Goal: Task Accomplishment & Management: Complete application form

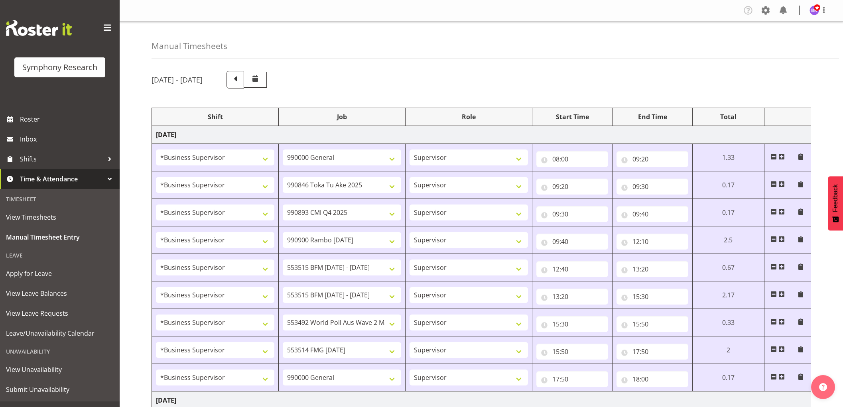
select select "1607"
select select "743"
select select "1607"
select select "9426"
select select "1607"
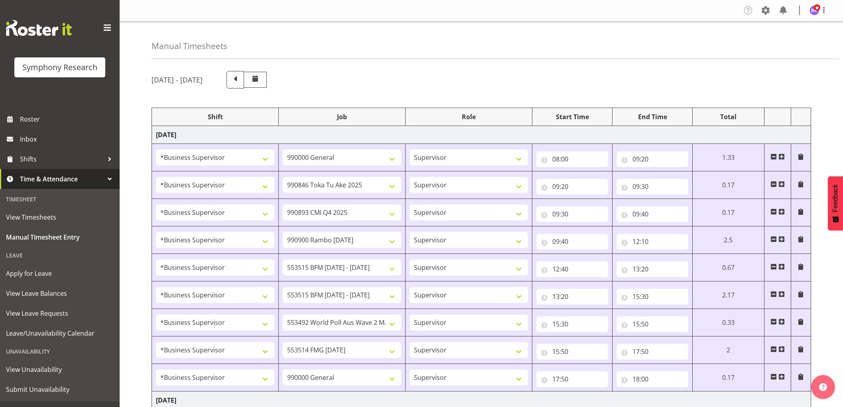
select select "10575"
select select "1607"
select select "10732"
select select "1607"
select select "10731"
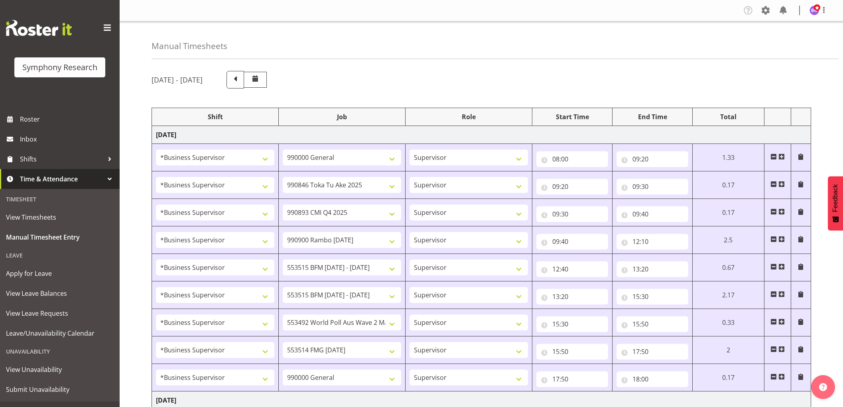
select select "1607"
select select "10731"
select select "1607"
select select "10499"
select select "1607"
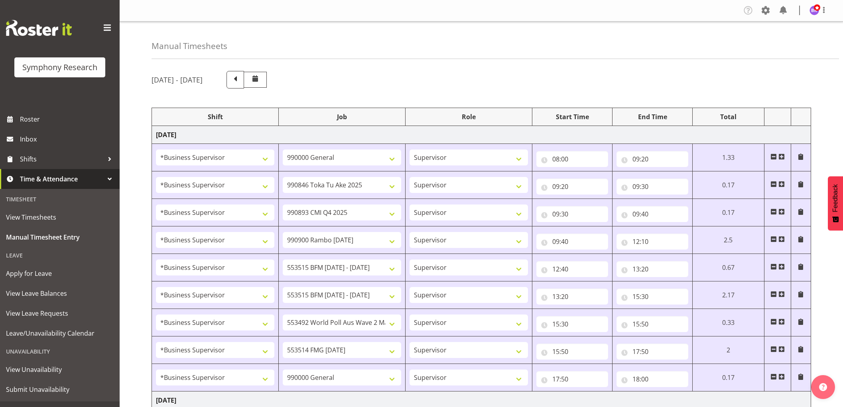
select select "10730"
select select "1607"
select select "743"
select select "1607"
select select "10527"
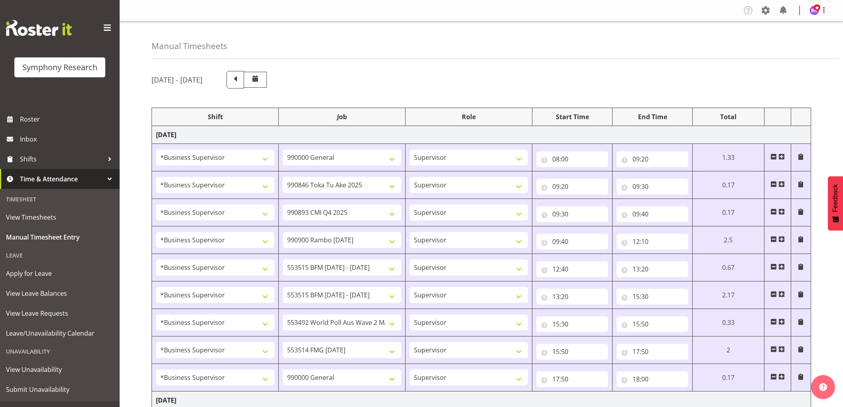
select select "1607"
select select "9426"
select select "1607"
select select "10575"
select select "1607"
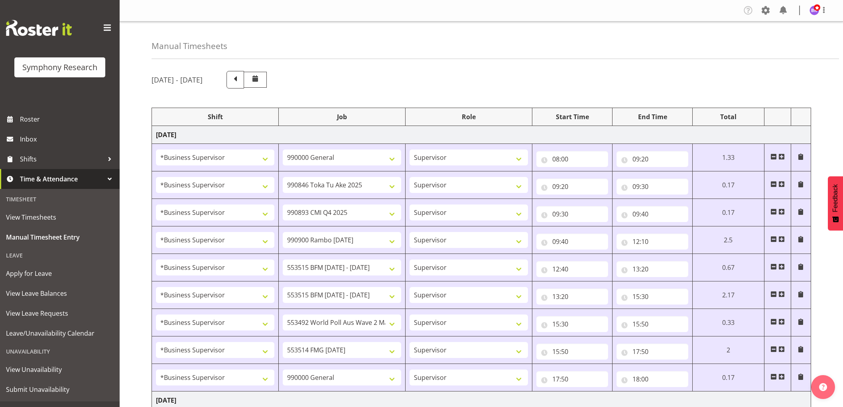
select select "10732"
select select "1607"
select select
select select "1607"
select select
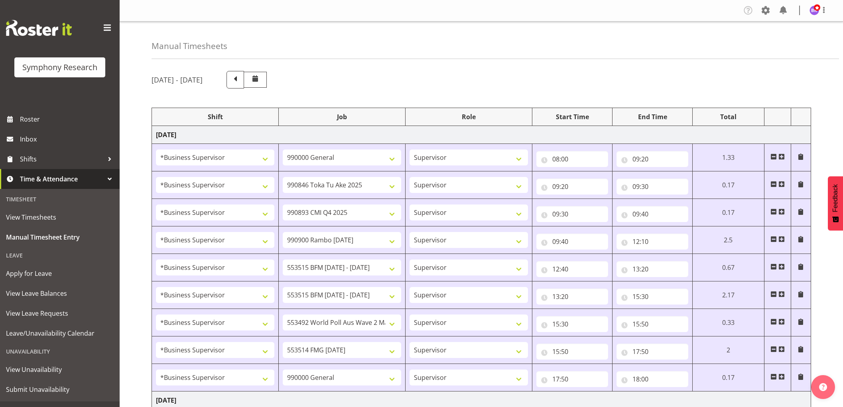
select select "1607"
select select "10730"
select select "1607"
select select "10499"
select select "1607"
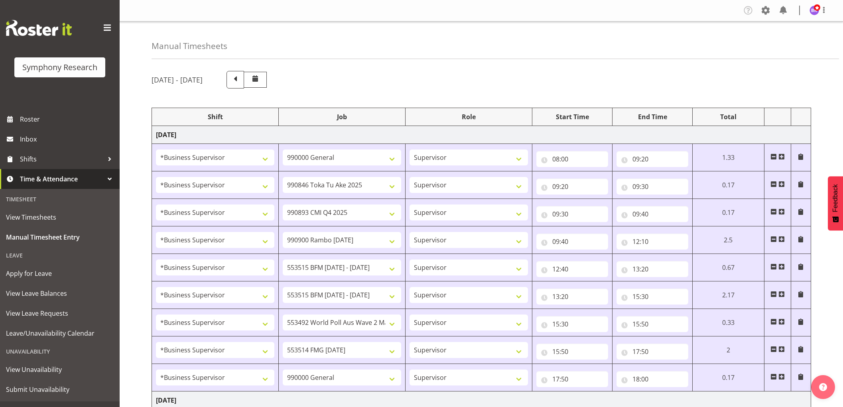
select select "743"
select select "1607"
select select "743"
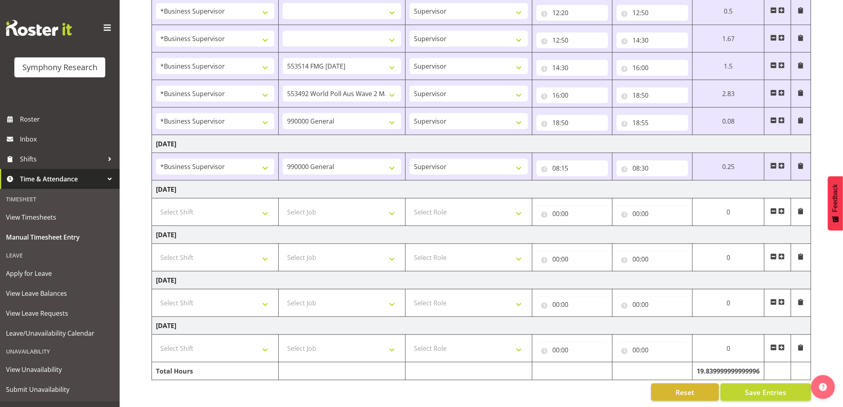
scroll to position [531, 0]
click at [781, 163] on span at bounding box center [782, 166] width 6 height 6
select select
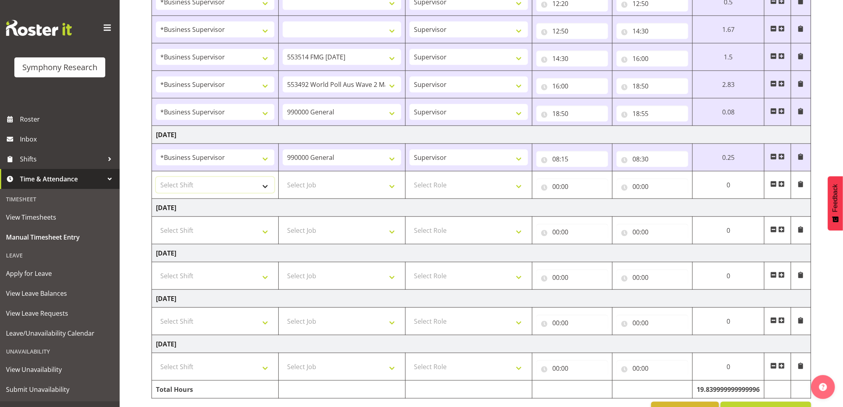
click at [243, 185] on select "Select Shift !!Weekend Residential (Roster IT Shift Label) *Business 9/10am ~ 4…" at bounding box center [215, 185] width 118 height 16
select select "1607"
click at [156, 178] on select "Select Shift !!Weekend Residential (Roster IT Shift Label) *Business 9/10am ~ 4…" at bounding box center [215, 185] width 118 height 16
select select
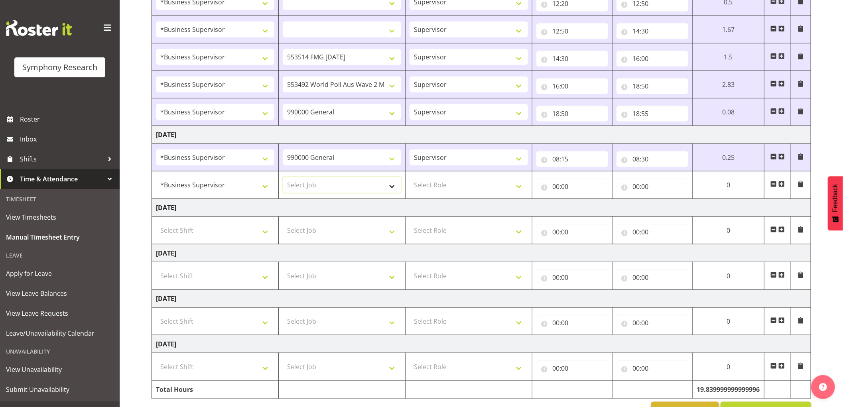
click at [321, 190] on select "Select Job 550060 IF Admin 553492 World Poll Aus Wave 2 Main 2025 553493 World …" at bounding box center [342, 185] width 118 height 16
select select "9426"
click at [283, 178] on select "Select Job 550060 IF Admin 553492 World Poll Aus Wave 2 Main 2025 553493 World …" at bounding box center [342, 185] width 118 height 16
select select
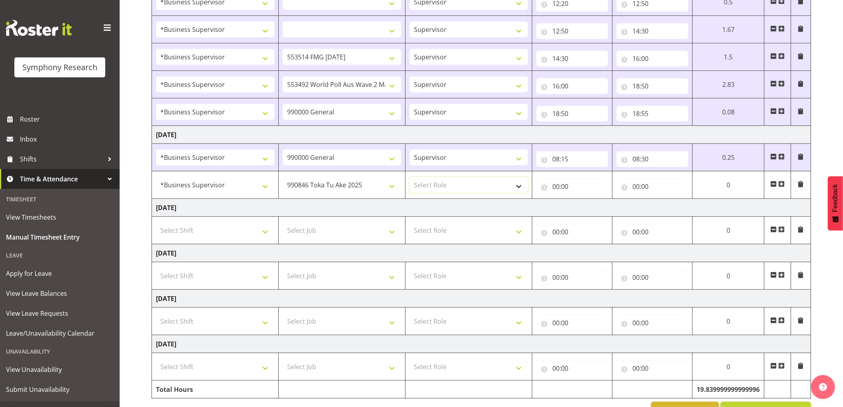
click at [443, 188] on select "Select Role Supervisor Interviewing Briefing" at bounding box center [469, 185] width 118 height 16
select select "45"
click at [410, 178] on select "Select Role Supervisor Interviewing Briefing" at bounding box center [469, 185] width 118 height 16
select select
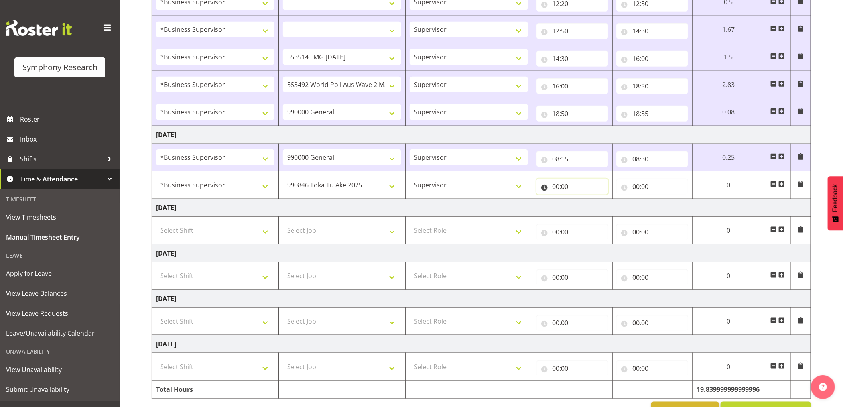
click at [556, 189] on input "00:00" at bounding box center [572, 187] width 72 height 16
click at [591, 212] on select "00 01 02 03 04 05 06 07 08 09 10 11 12 13 14 15 16 17 18 19 20 21 22 23" at bounding box center [591, 207] width 18 height 16
select select "8"
click at [582, 200] on select "00 01 02 03 04 05 06 07 08 09 10 11 12 13 14 15 16 17 18 19 20 21 22 23" at bounding box center [591, 207] width 18 height 16
select select
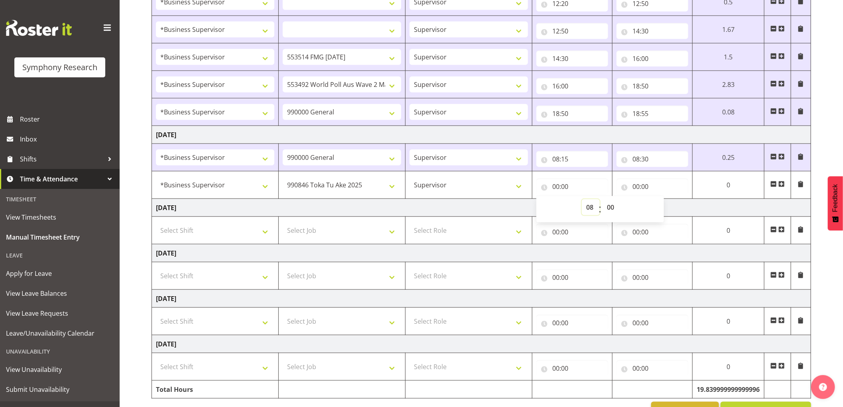
select select
type input "08:00"
click at [611, 211] on select "00 01 02 03 04 05 06 07 08 09 10 11 12 13 14 15 16 17 18 19 20 21 22 23 24 25 2…" at bounding box center [612, 207] width 18 height 16
select select "30"
click at [603, 200] on select "00 01 02 03 04 05 06 07 08 09 10 11 12 13 14 15 16 17 18 19 20 21 22 23 24 25 2…" at bounding box center [612, 207] width 18 height 16
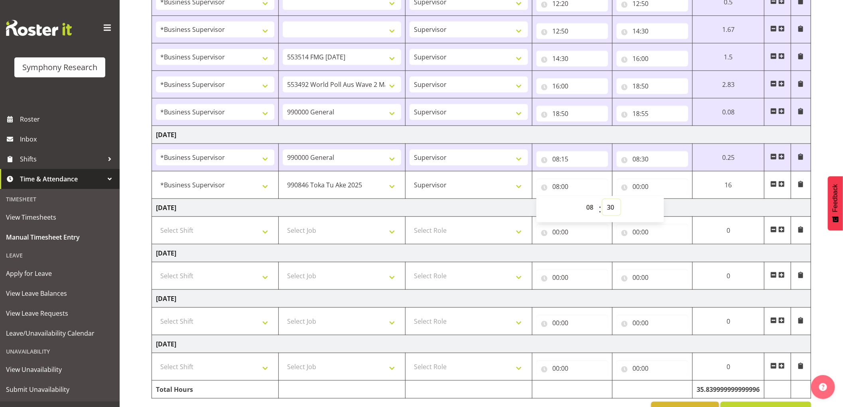
select select
type input "08:30"
click at [633, 188] on input "00:00" at bounding box center [653, 187] width 72 height 16
click at [671, 210] on select "00 01 02 03 04 05 06 07 08 09 10 11 12 13 14 15 16 17 18 19 20 21 22 23" at bounding box center [671, 207] width 18 height 16
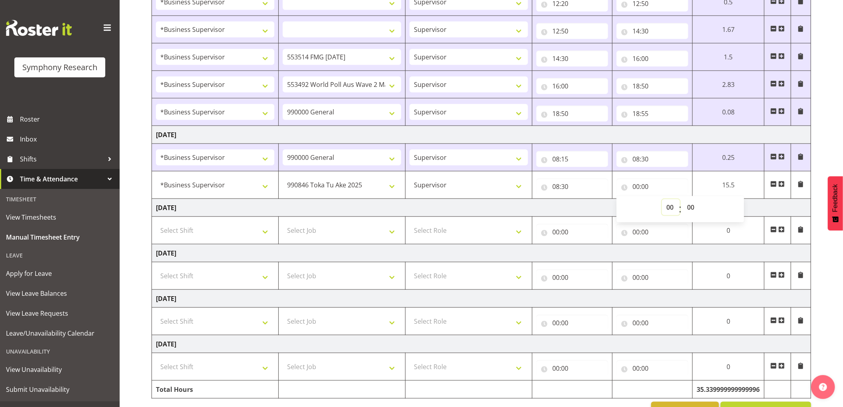
select select "8"
click at [662, 200] on select "00 01 02 03 04 05 06 07 08 09 10 11 12 13 14 15 16 17 18 19 20 21 22 23" at bounding box center [671, 207] width 18 height 16
select select
type input "08:00"
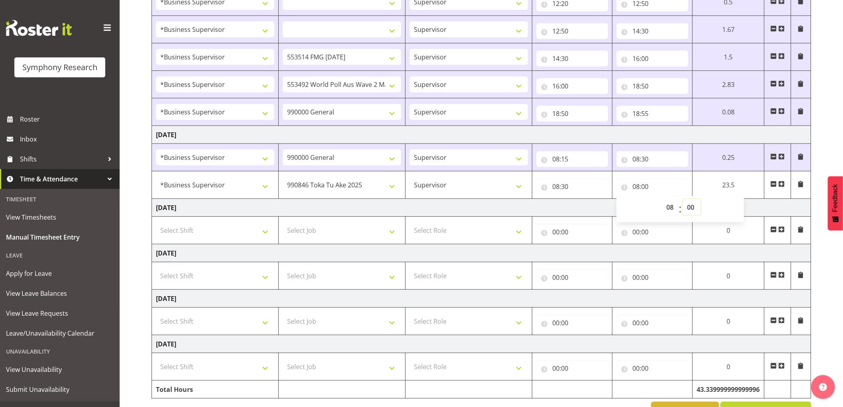
click at [694, 209] on select "00 01 02 03 04 05 06 07 08 09 10 11 12 13 14 15 16 17 18 19 20 21 22 23 24 25 2…" at bounding box center [692, 207] width 18 height 16
select select "50"
click at [683, 200] on select "00 01 02 03 04 05 06 07 08 09 10 11 12 13 14 15 16 17 18 19 20 21 22 23 24 25 2…" at bounding box center [692, 207] width 18 height 16
select select
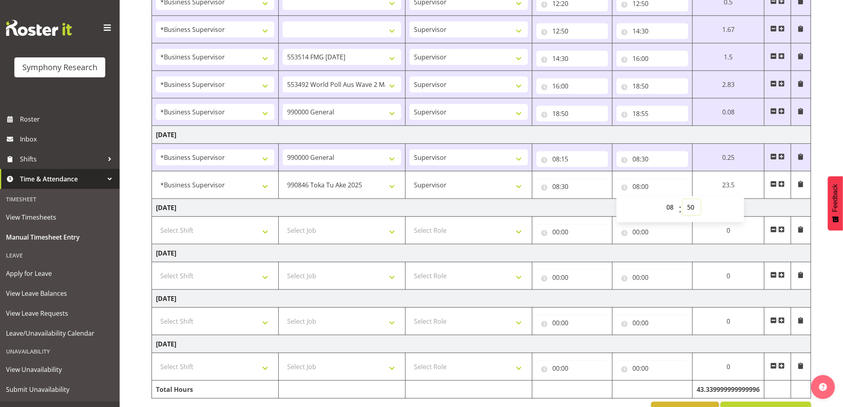
type input "08:50"
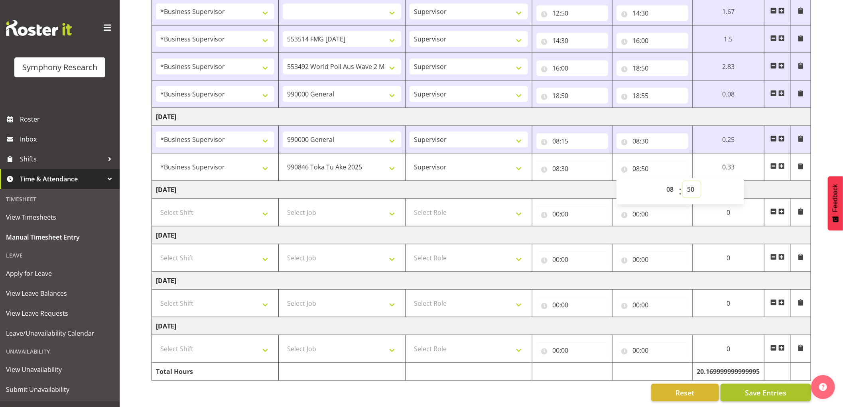
scroll to position [559, 0]
click at [774, 387] on span "Save Entries" at bounding box center [765, 392] width 41 height 10
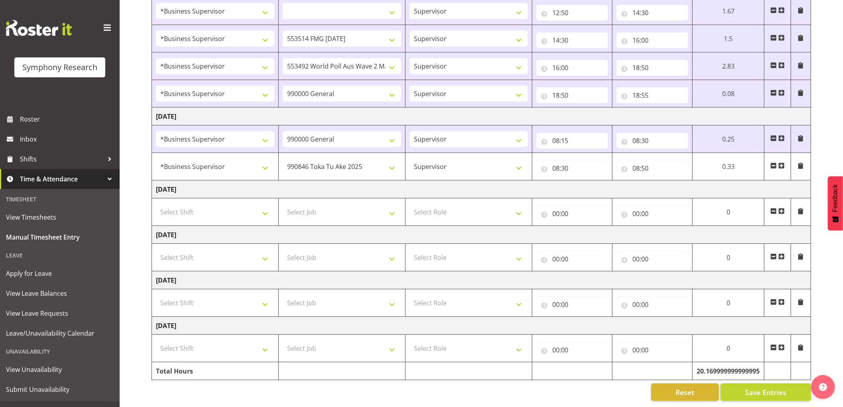
click at [784, 163] on span at bounding box center [782, 166] width 6 height 6
select select
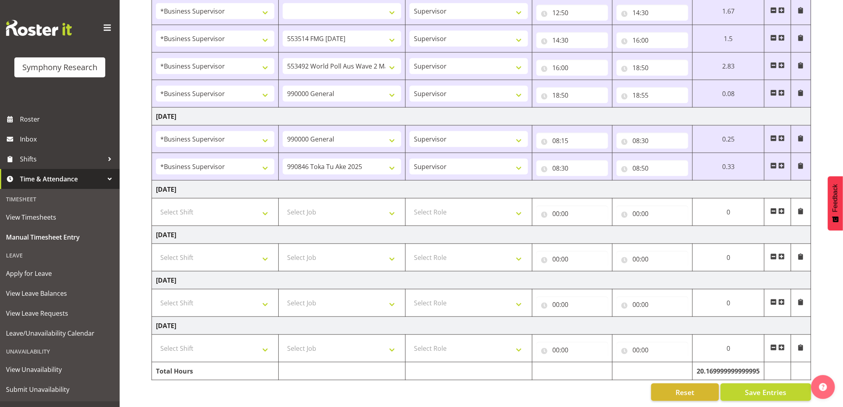
click at [782, 163] on span at bounding box center [782, 166] width 6 height 6
select select
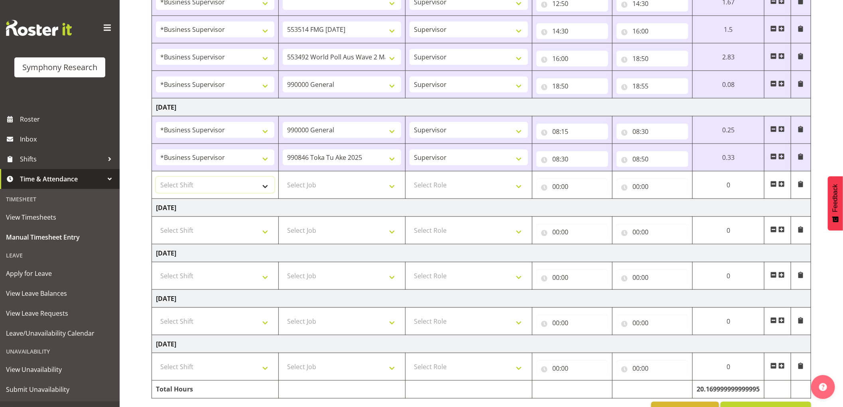
click at [251, 187] on select "Select Shift !!Weekend Residential (Roster IT Shift Label) *Business 9/10am ~ 4…" at bounding box center [215, 185] width 118 height 16
select select "1607"
click at [156, 178] on select "Select Shift !!Weekend Residential (Roster IT Shift Label) *Business 9/10am ~ 4…" at bounding box center [215, 185] width 118 height 16
select select
